Goal: Understand process/instructions

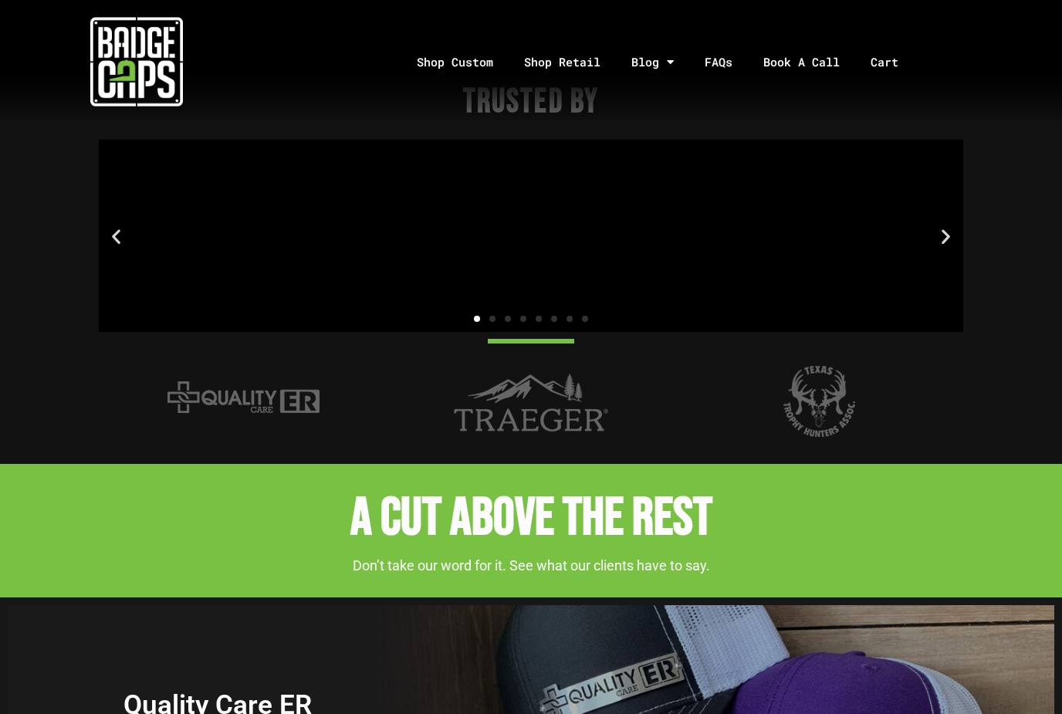
scroll to position [2069, 0]
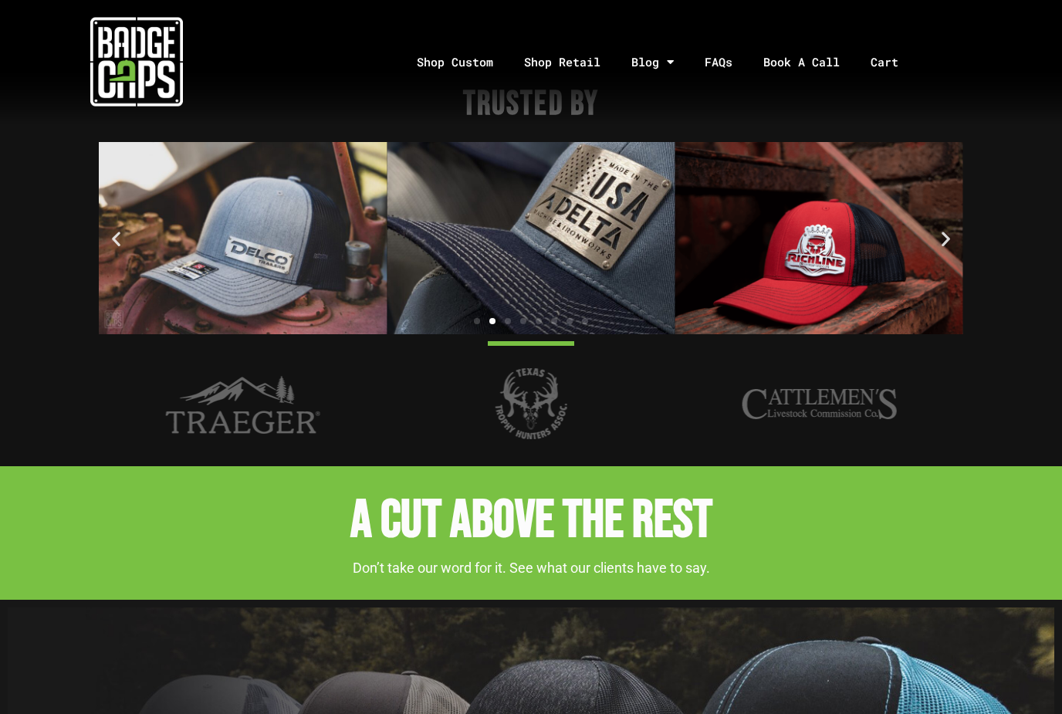
click at [939, 230] on icon "Next slide" at bounding box center [945, 237] width 19 height 19
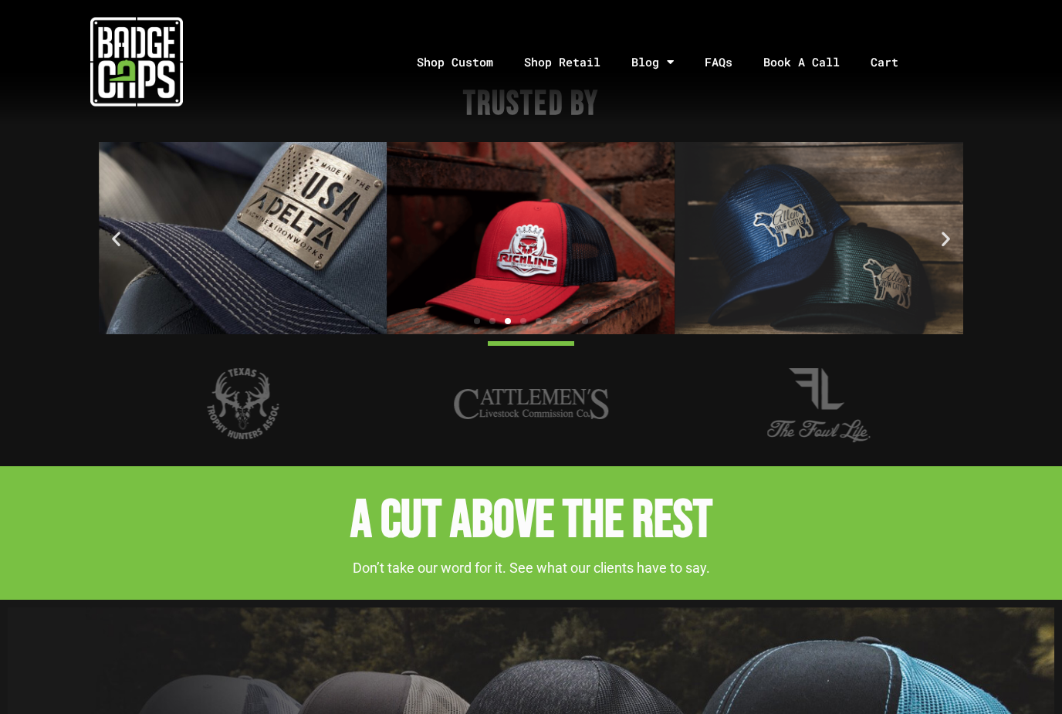
click at [944, 230] on icon "Next slide" at bounding box center [945, 237] width 19 height 19
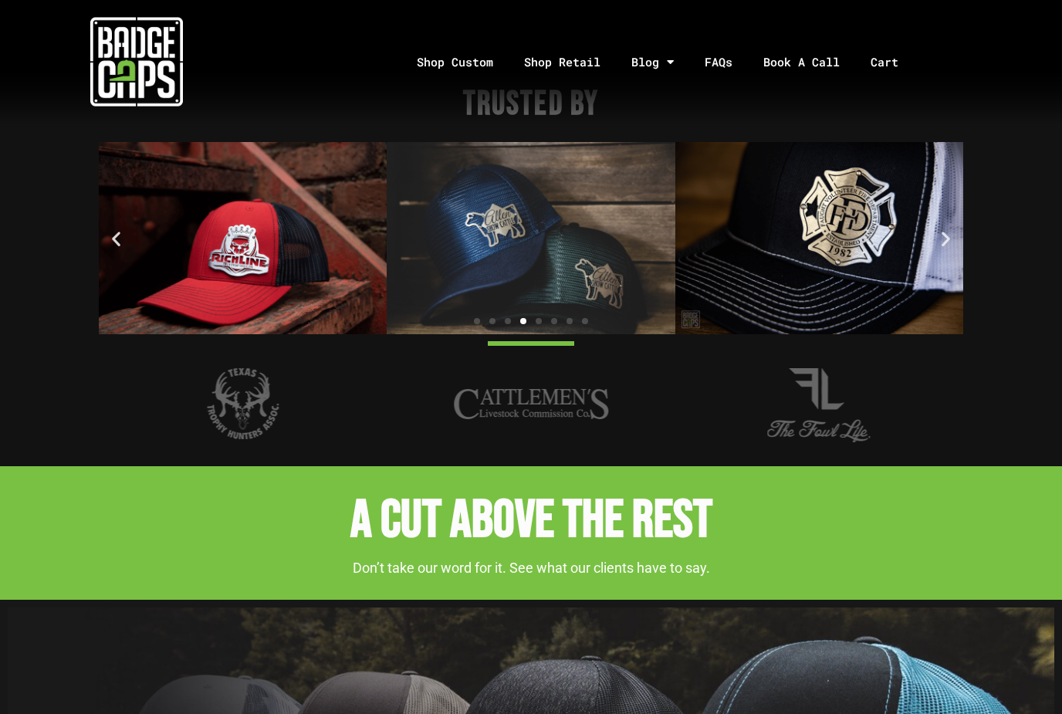
click at [949, 228] on icon "Next slide" at bounding box center [945, 237] width 19 height 19
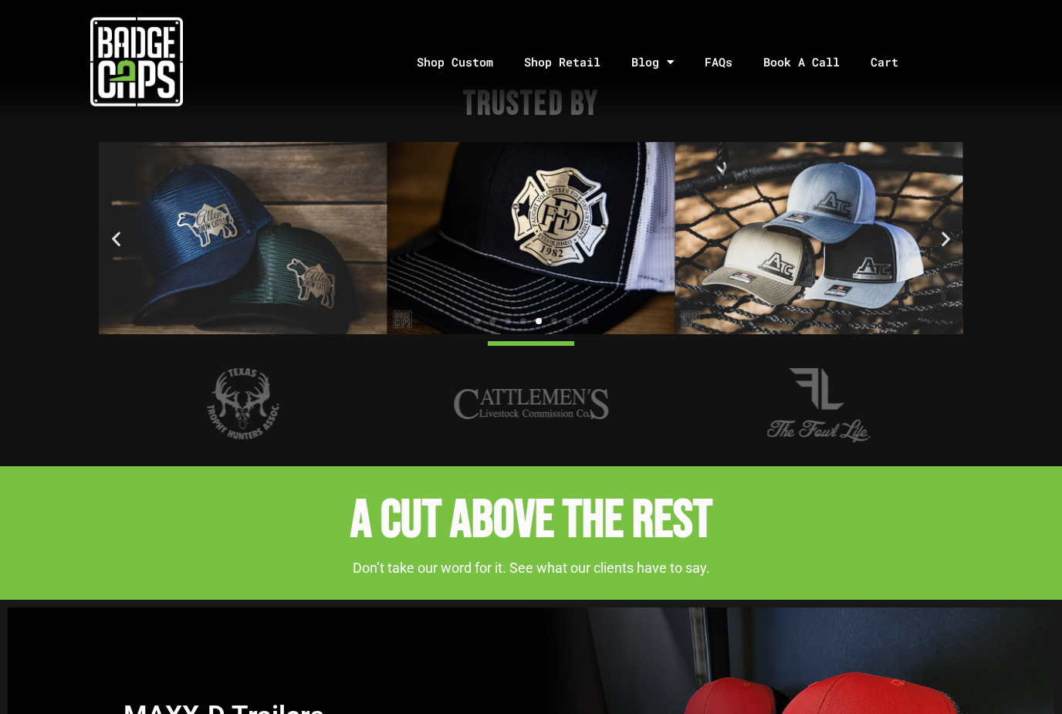
click at [943, 232] on icon "Next slide" at bounding box center [945, 237] width 19 height 19
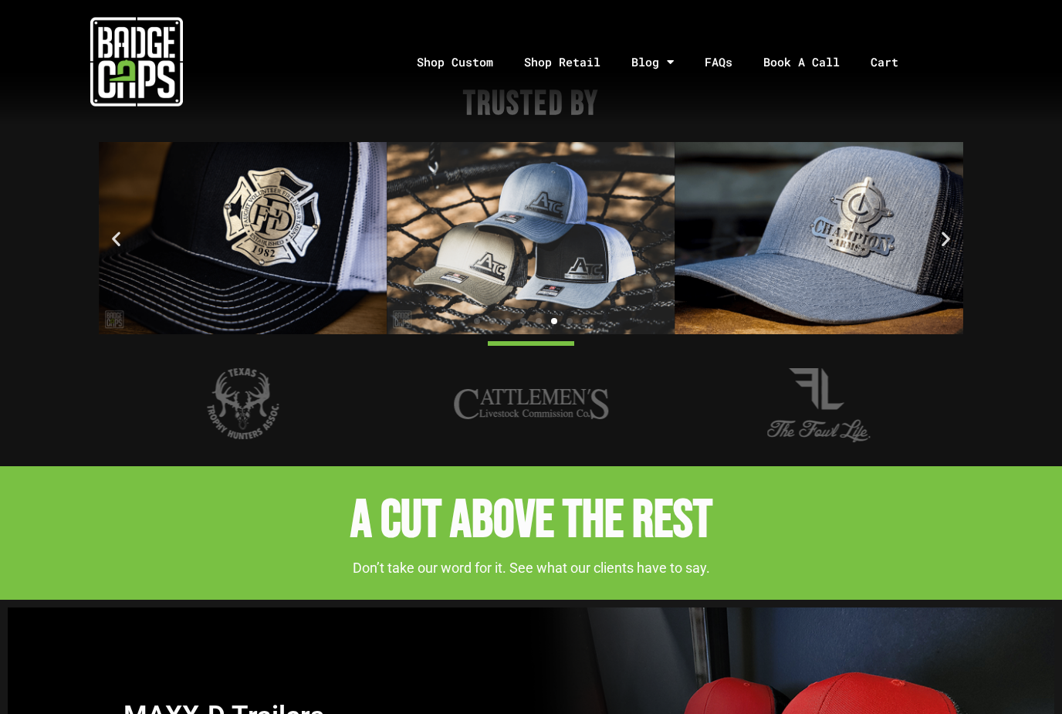
click at [949, 231] on icon "Next slide" at bounding box center [945, 237] width 19 height 19
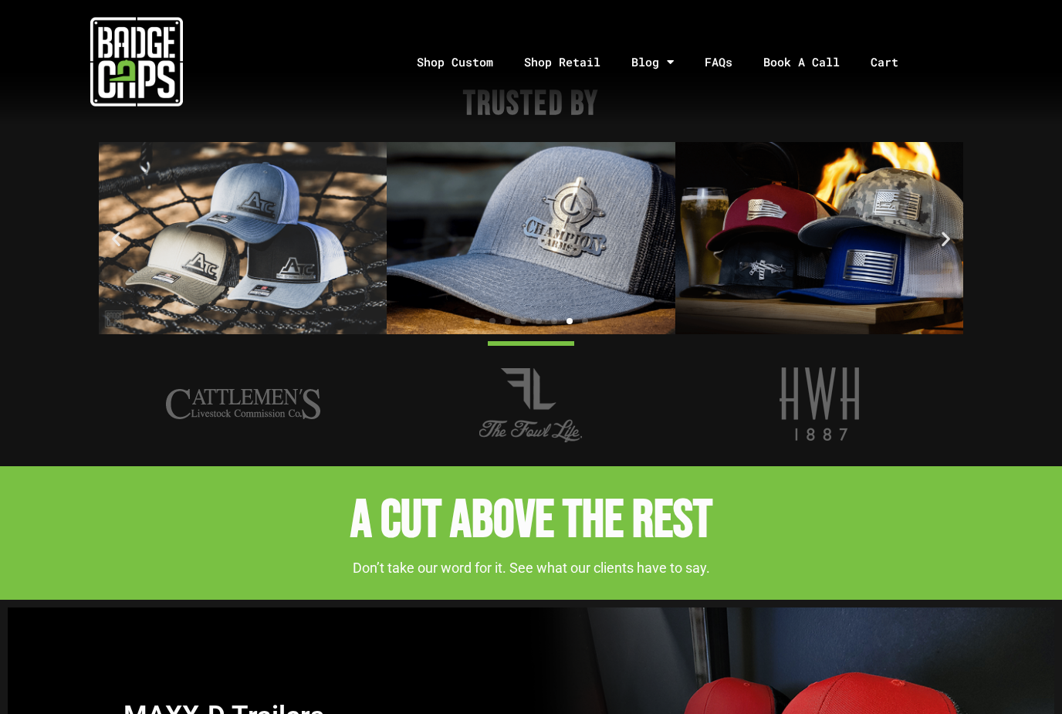
click at [896, 255] on img "1 / 8" at bounding box center [819, 238] width 288 height 192
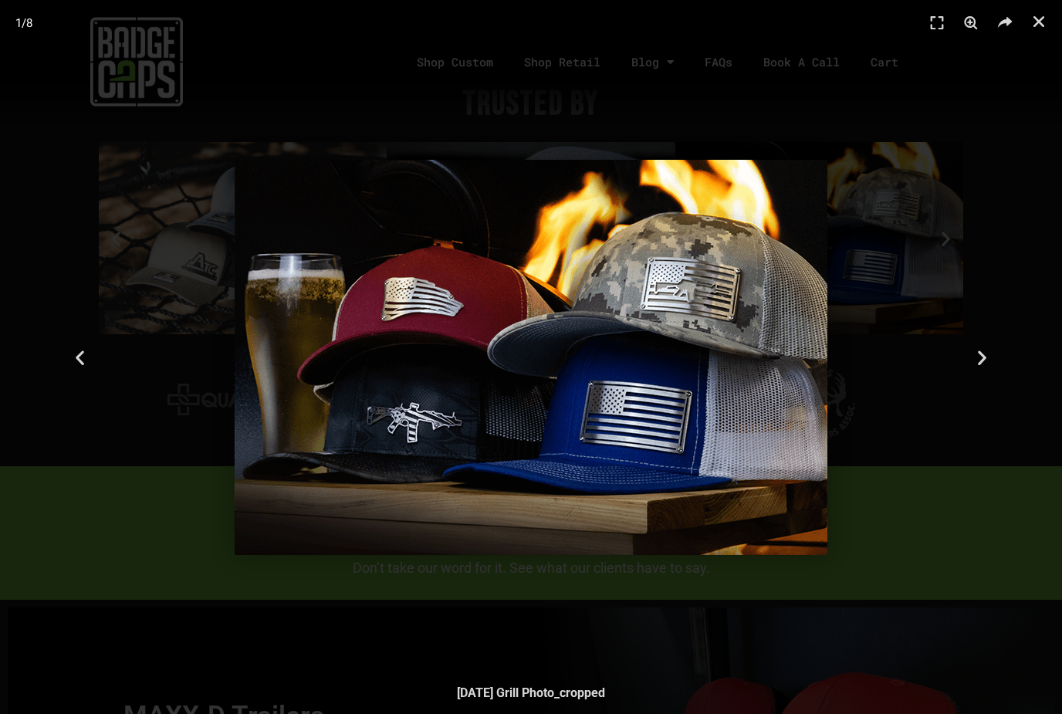
click at [759, 407] on img "1 / 8" at bounding box center [531, 357] width 593 height 395
click at [979, 367] on div "Next" at bounding box center [982, 357] width 159 height 714
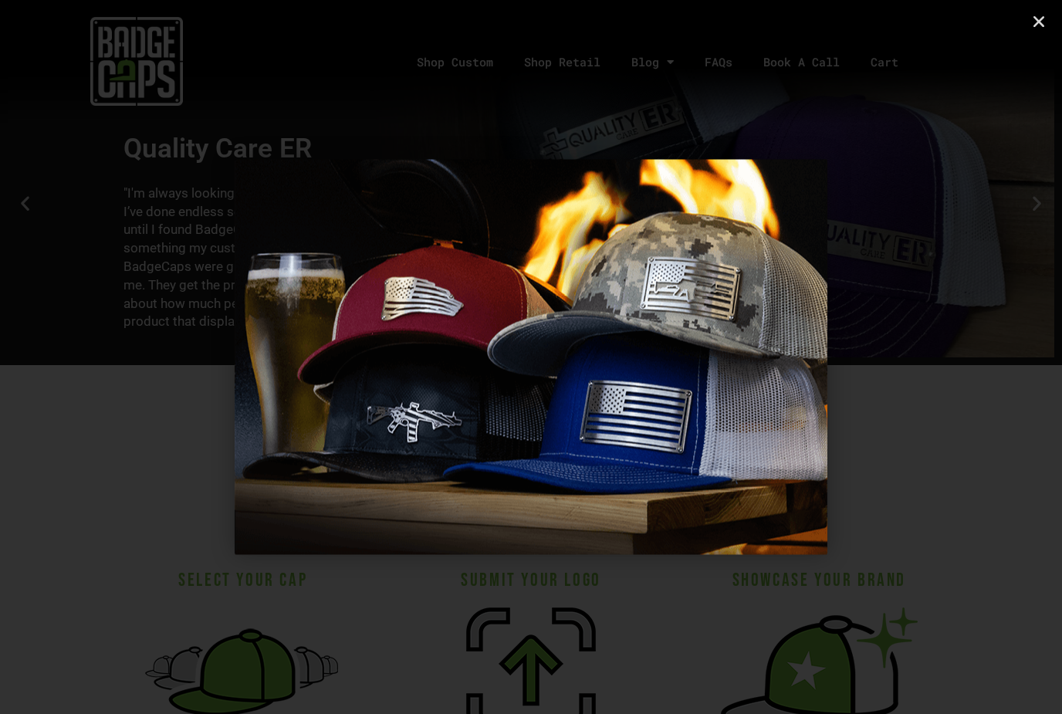
scroll to position [2628, 0]
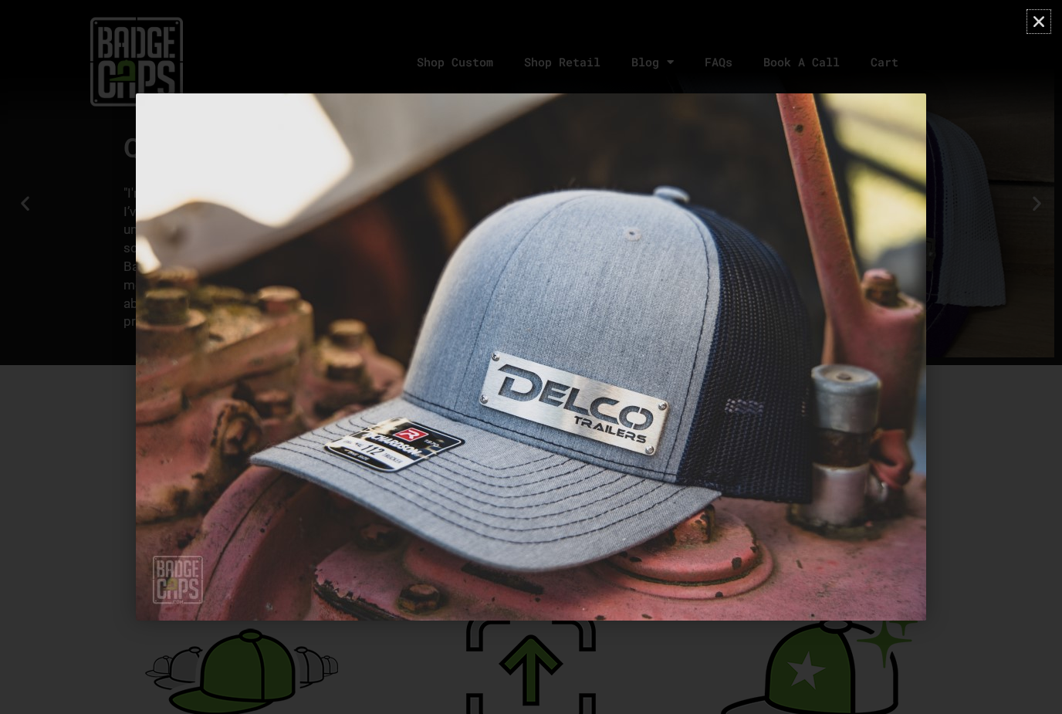
click at [1032, 32] on link "Close (Esc)" at bounding box center [1038, 21] width 23 height 23
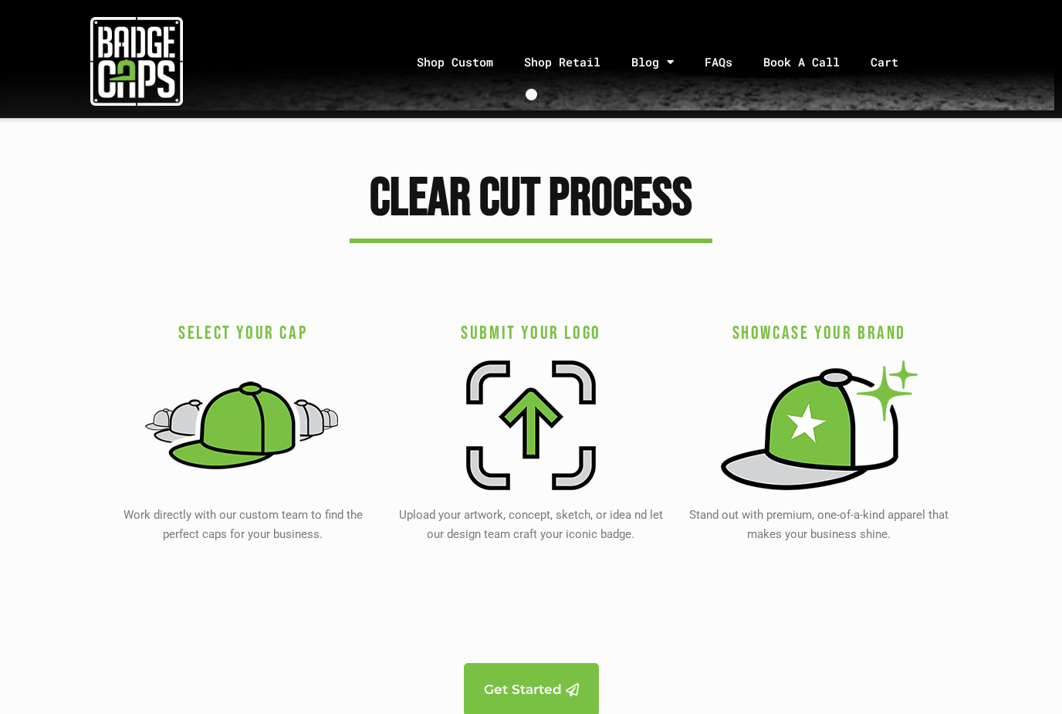
scroll to position [2876, 0]
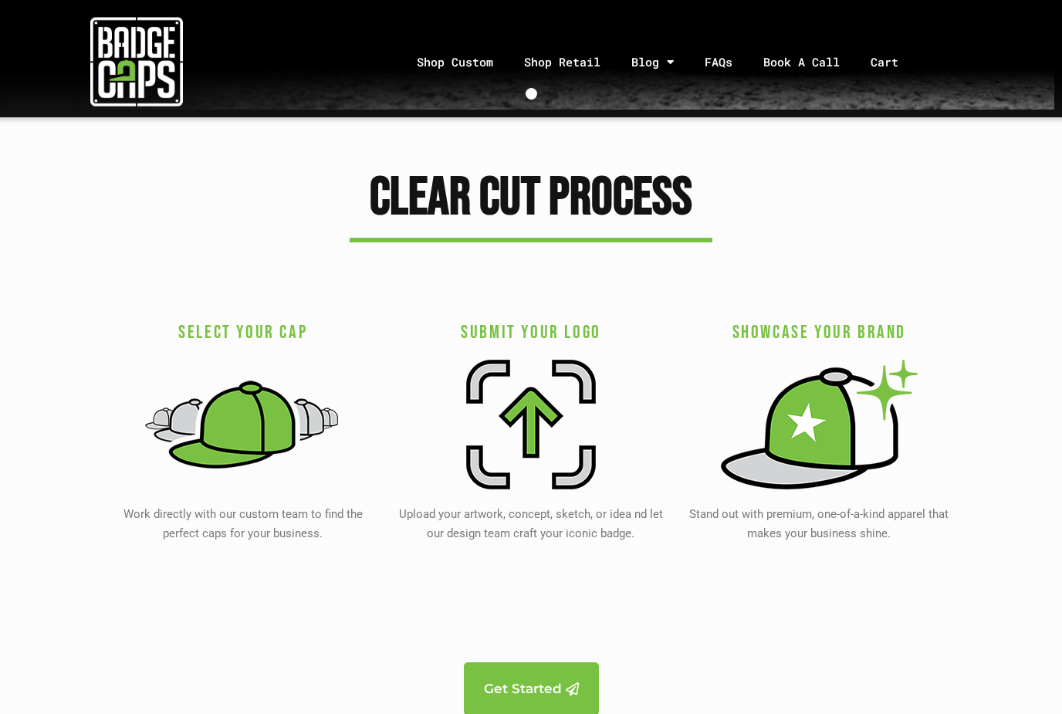
click at [220, 416] on img at bounding box center [242, 425] width 197 height 130
